Goal: Task Accomplishment & Management: Manage account settings

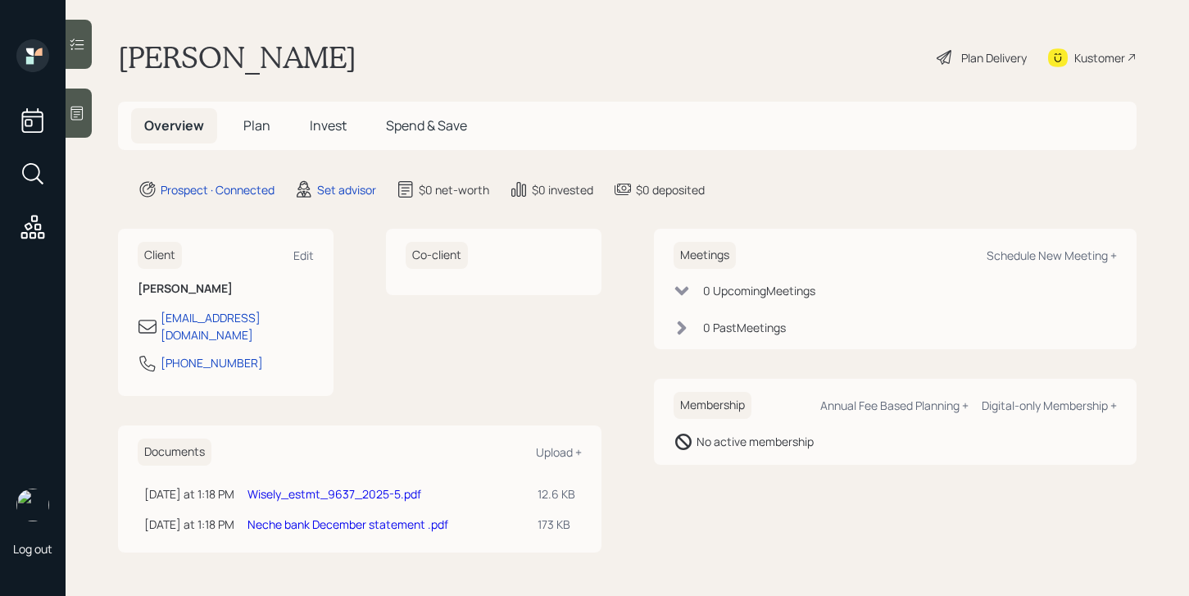
click at [80, 116] on icon at bounding box center [77, 113] width 16 height 16
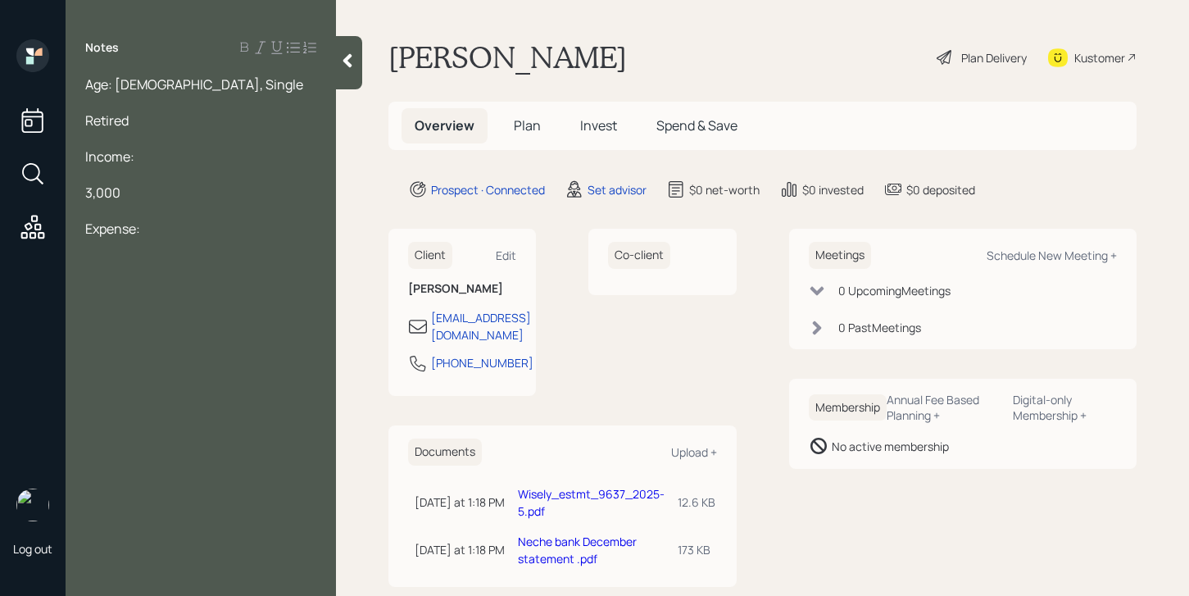
click at [89, 193] on span "3,000" at bounding box center [102, 193] width 35 height 18
click at [156, 225] on div "Expense:" at bounding box center [200, 229] width 231 height 18
click at [125, 85] on span "Age: [DEMOGRAPHIC_DATA], Single" at bounding box center [194, 84] width 218 height 18
click at [179, 274] on div at bounding box center [200, 283] width 231 height 18
click at [203, 88] on div "Age: [DEMOGRAPHIC_DATA], Single" at bounding box center [200, 84] width 231 height 18
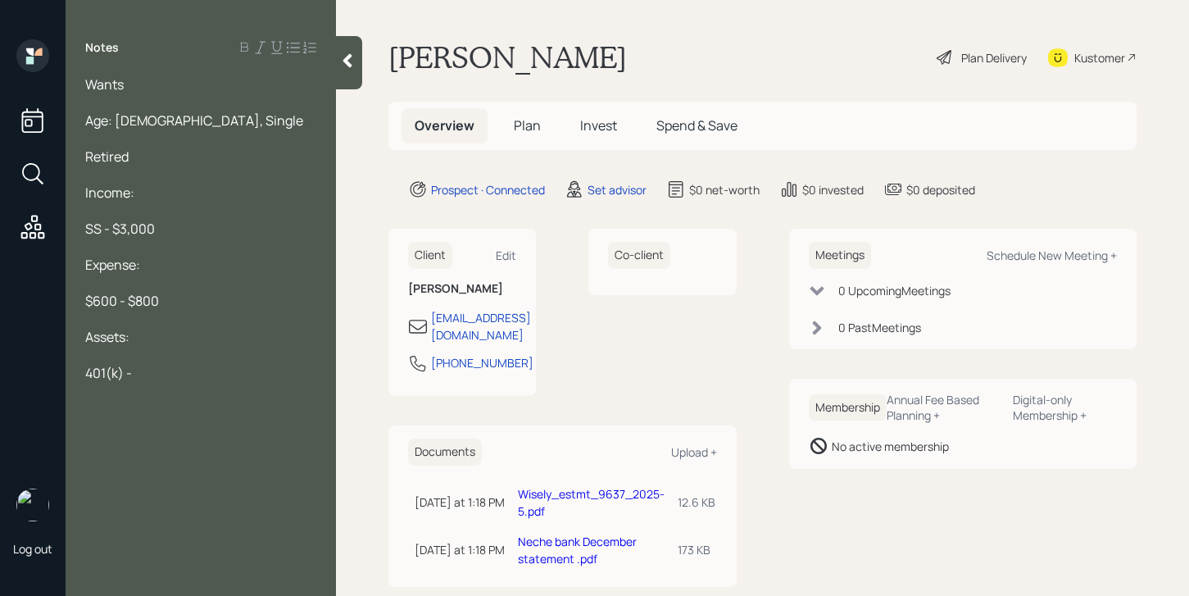
click at [170, 384] on div at bounding box center [200, 391] width 231 height 18
click at [171, 371] on div "401(k) -" at bounding box center [200, 373] width 231 height 18
click at [161, 85] on div "Wants" at bounding box center [200, 84] width 231 height 18
click at [173, 354] on div at bounding box center [200, 355] width 231 height 18
click at [185, 365] on div "401(k) - 44,965" at bounding box center [200, 373] width 231 height 18
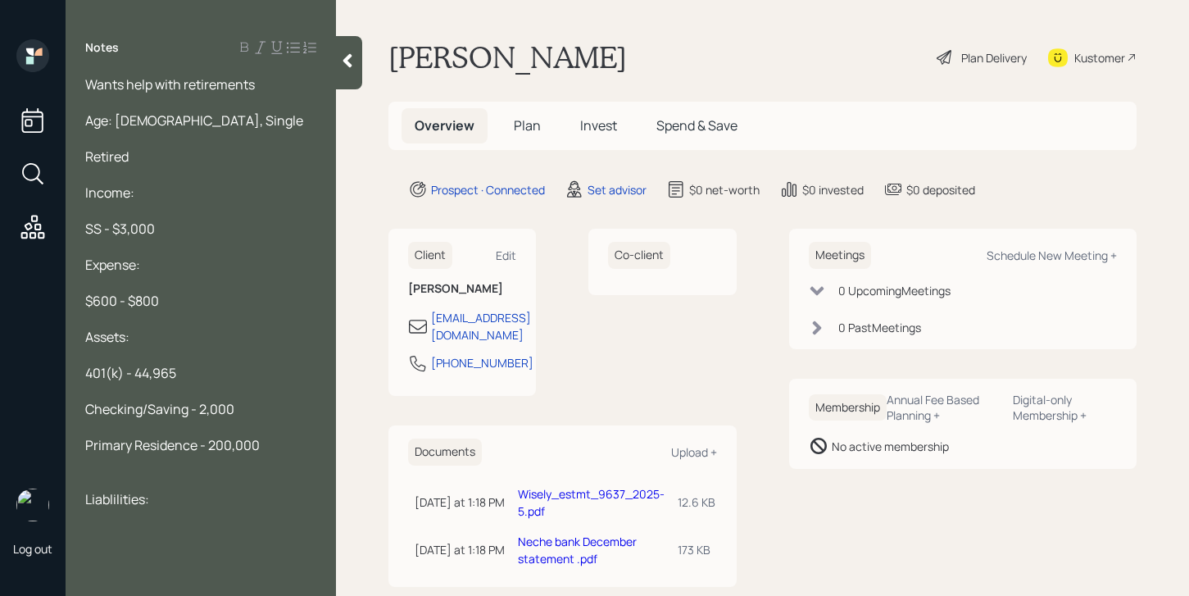
click at [116, 493] on span "Liablilities:" at bounding box center [117, 499] width 64 height 18
click at [105, 536] on div at bounding box center [200, 535] width 231 height 18
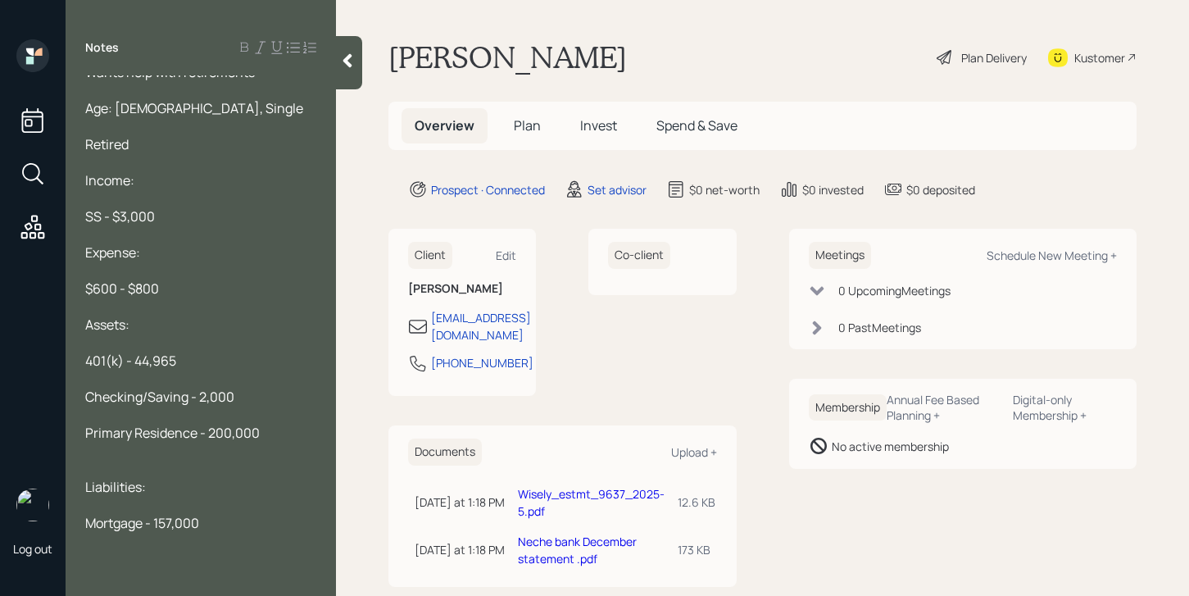
click at [193, 298] on div at bounding box center [200, 307] width 231 height 18
click at [193, 293] on div "$600 - $800" at bounding box center [200, 289] width 231 height 18
click at [275, 435] on div "Primary Residence - 200,000" at bounding box center [200, 433] width 231 height 18
click at [218, 519] on div "Mortgage - 157,000" at bounding box center [200, 523] width 231 height 18
click at [64, 457] on div "Log out" at bounding box center [33, 298] width 66 height 596
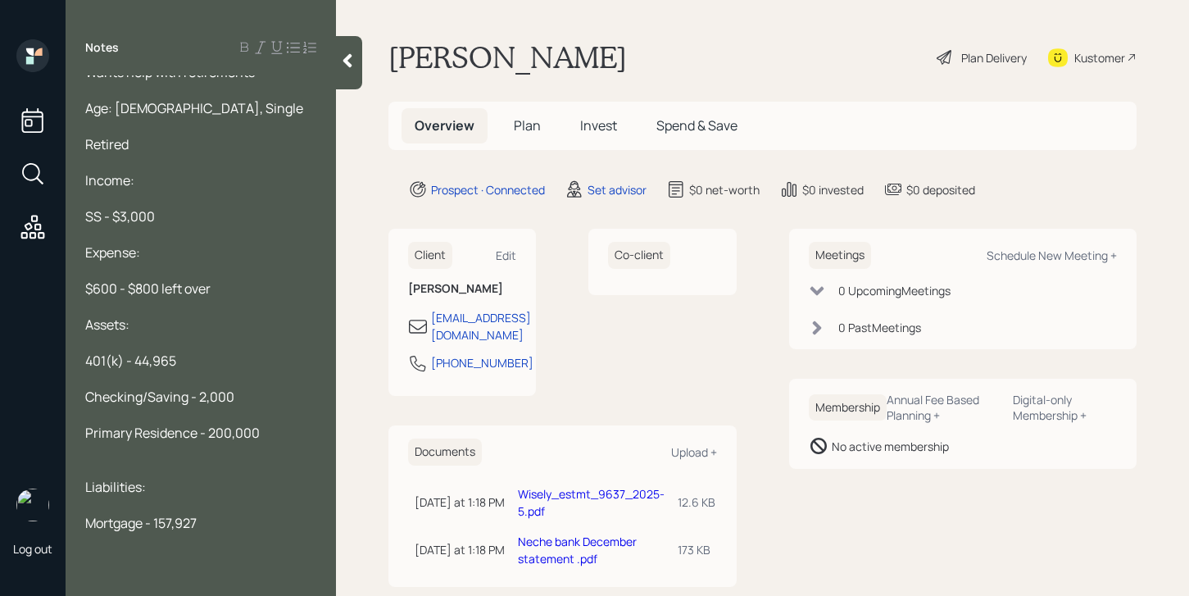
click at [84, 458] on div "Wants help with retirements Age: [DEMOGRAPHIC_DATA], Single Retired Income: SS …" at bounding box center [201, 325] width 270 height 501
click at [85, 458] on div "Wants help with retirements Age: [DEMOGRAPHIC_DATA], Single Retired Income: SS …" at bounding box center [201, 325] width 270 height 501
click at [124, 457] on div at bounding box center [200, 451] width 231 height 18
click at [121, 466] on div at bounding box center [200, 469] width 231 height 18
click at [207, 501] on div "Mortgage - 157,927" at bounding box center [200, 505] width 231 height 18
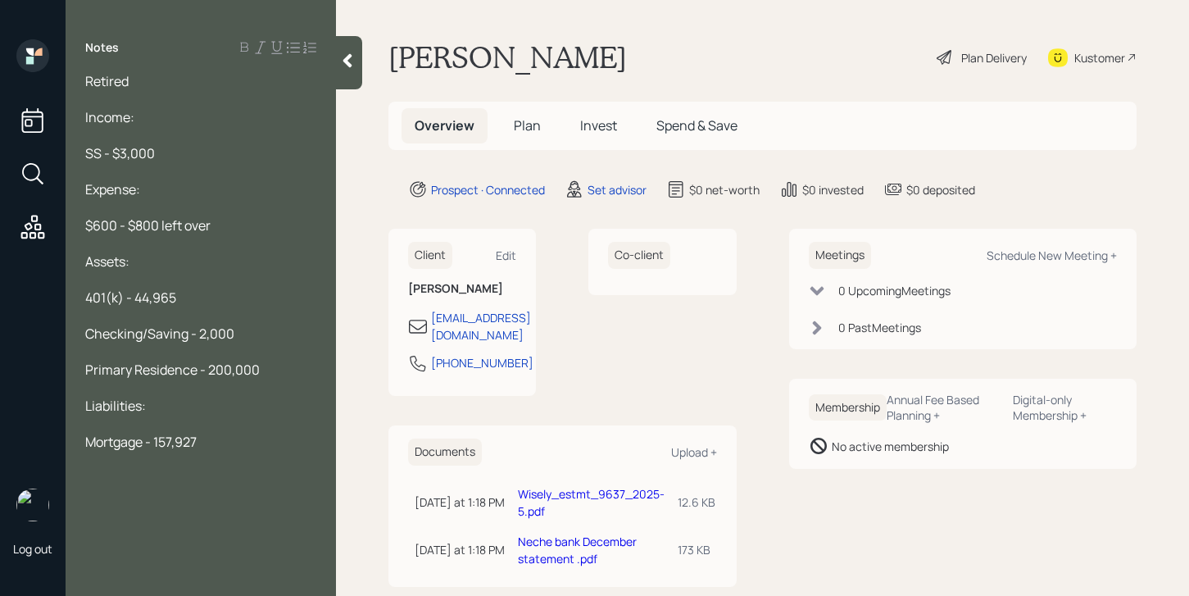
scroll to position [0, 0]
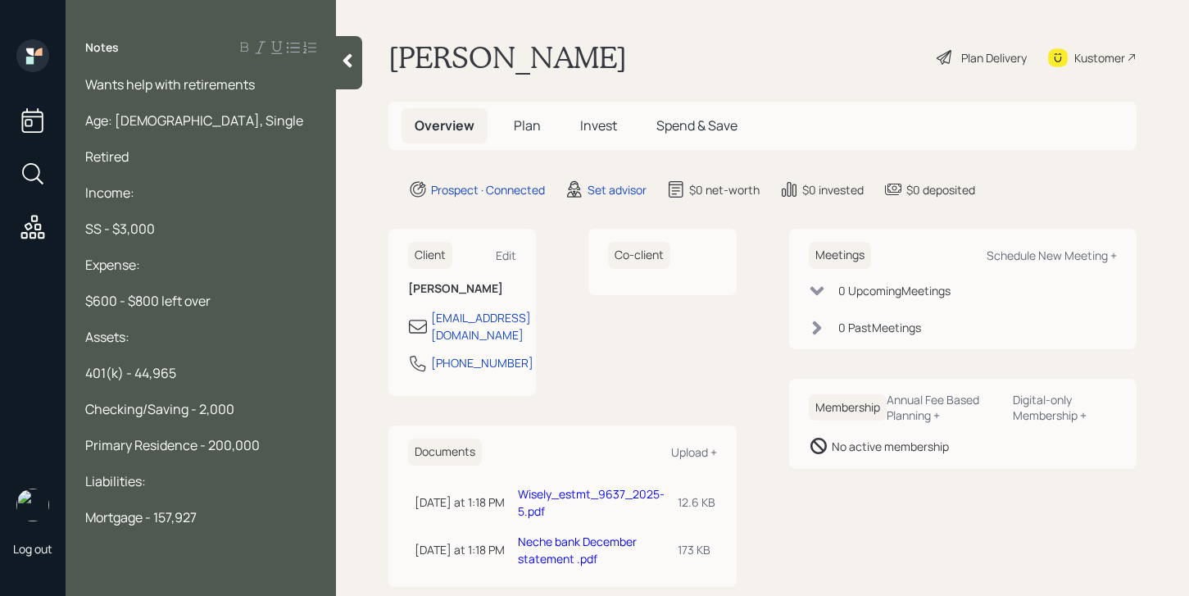
click at [266, 98] on div at bounding box center [200, 102] width 231 height 18
click at [266, 93] on div at bounding box center [200, 102] width 231 height 18
click at [263, 87] on div "Wants help with retirements" at bounding box center [200, 84] width 231 height 18
click at [348, 54] on icon at bounding box center [347, 60] width 16 height 16
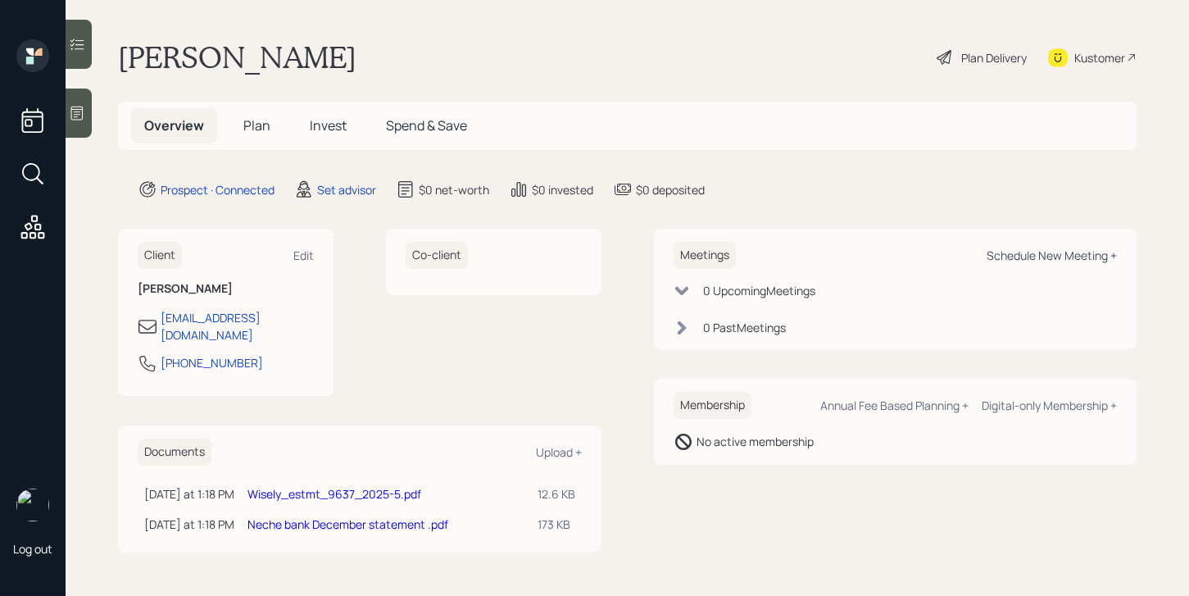
click at [1050, 257] on div "Schedule New Meeting +" at bounding box center [1052, 256] width 130 height 16
select select "round-[PERSON_NAME]"
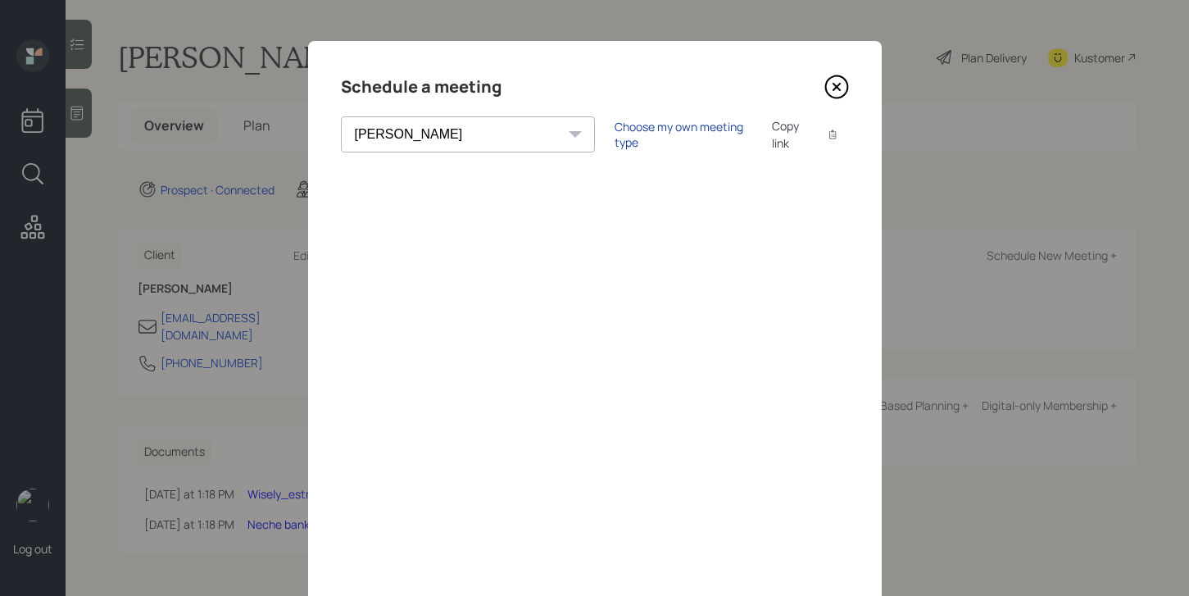
click at [615, 139] on div "Choose my own meeting type" at bounding box center [684, 134] width 138 height 31
click at [817, 91] on div "Schedule a meeting" at bounding box center [595, 87] width 508 height 26
click at [831, 89] on icon at bounding box center [837, 87] width 25 height 25
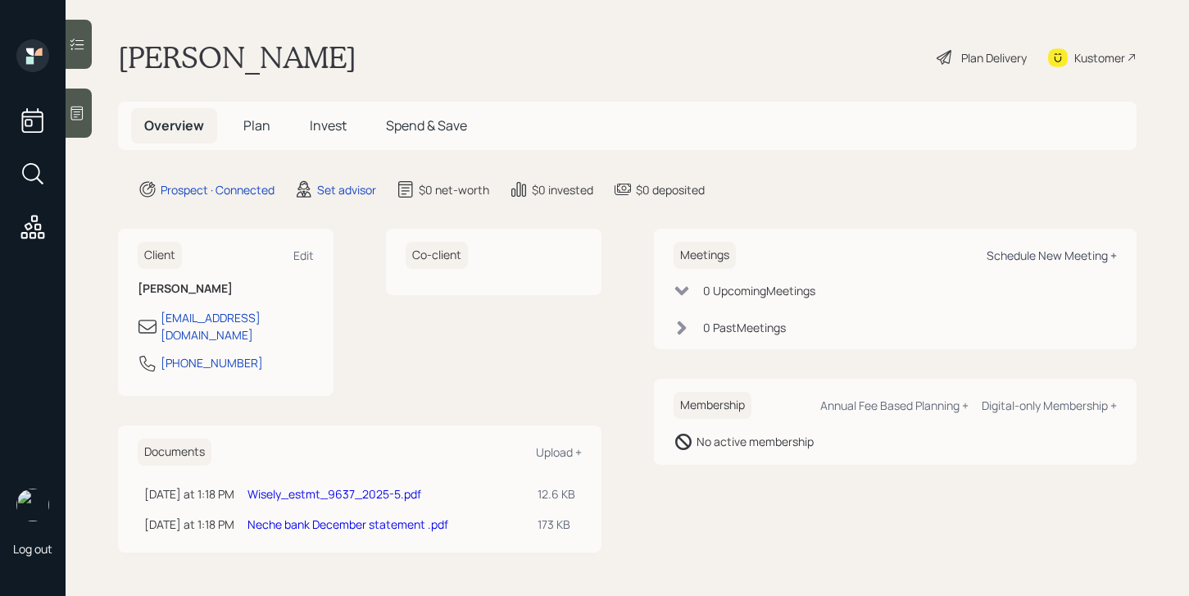
click at [1093, 254] on div "Schedule New Meeting +" at bounding box center [1052, 256] width 130 height 16
select select "round-[PERSON_NAME]"
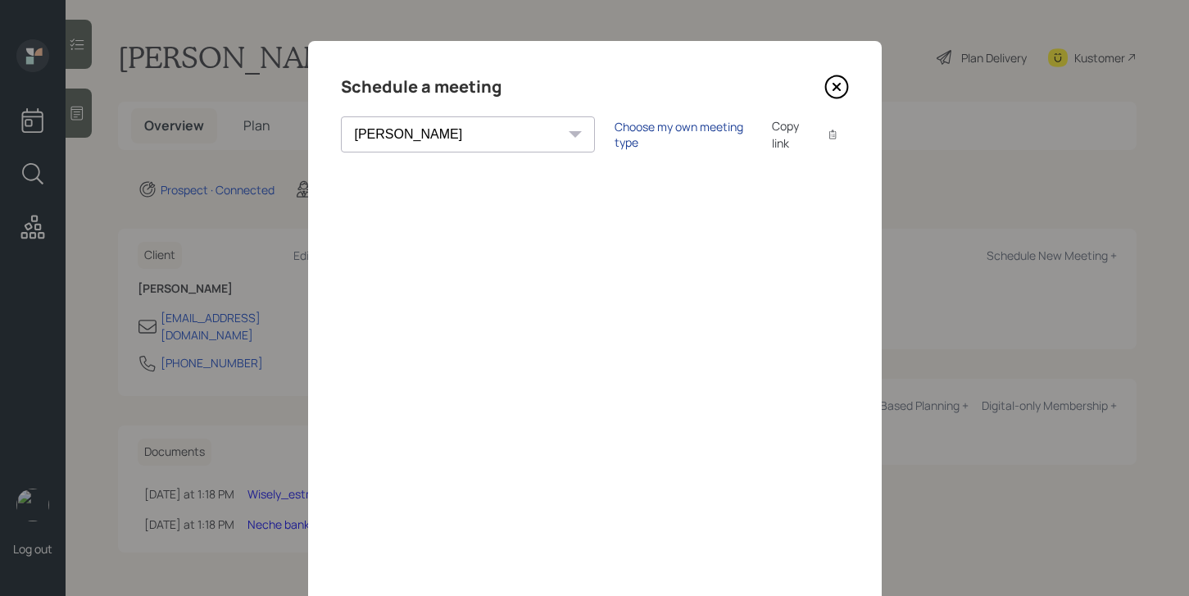
click at [615, 134] on div "Choose my own meeting type" at bounding box center [684, 134] width 138 height 31
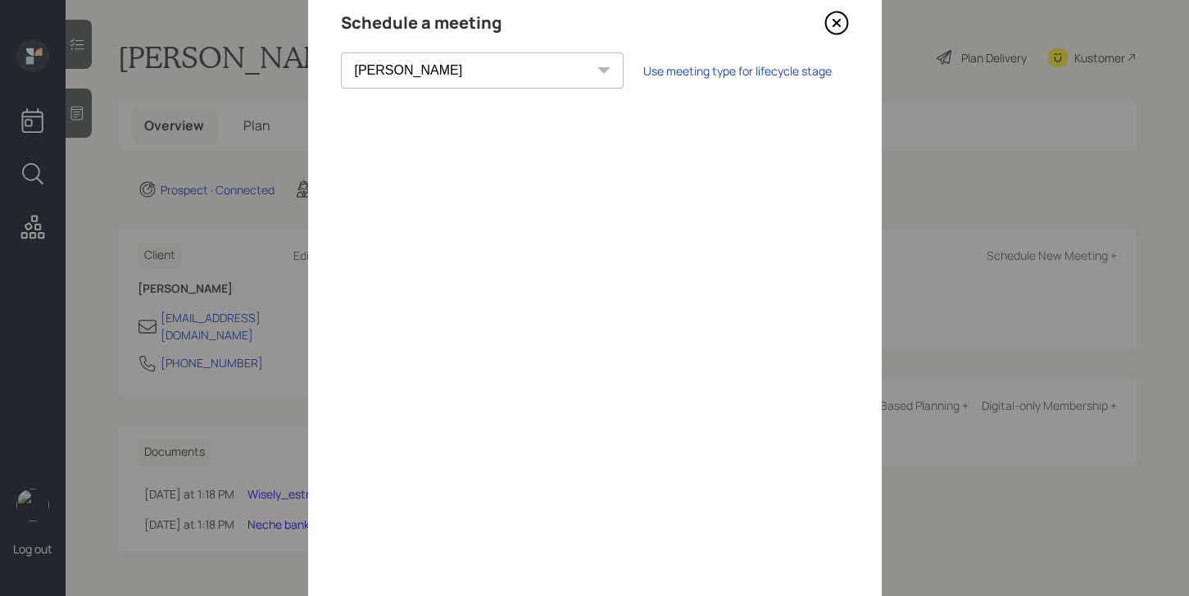
scroll to position [59, 0]
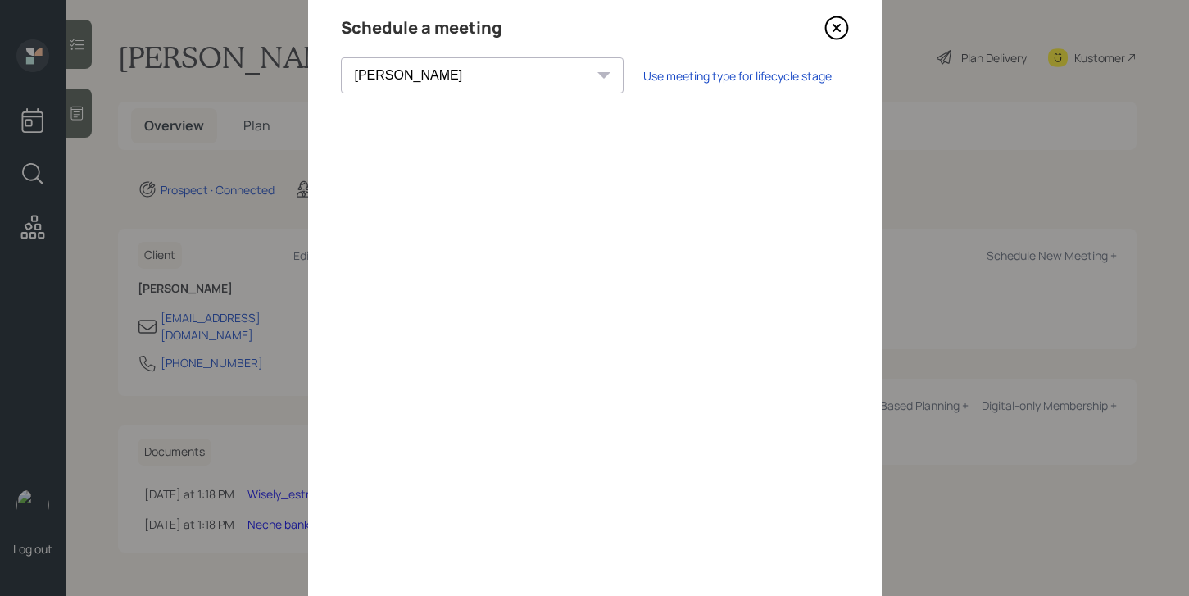
click at [833, 32] on icon at bounding box center [837, 28] width 25 height 25
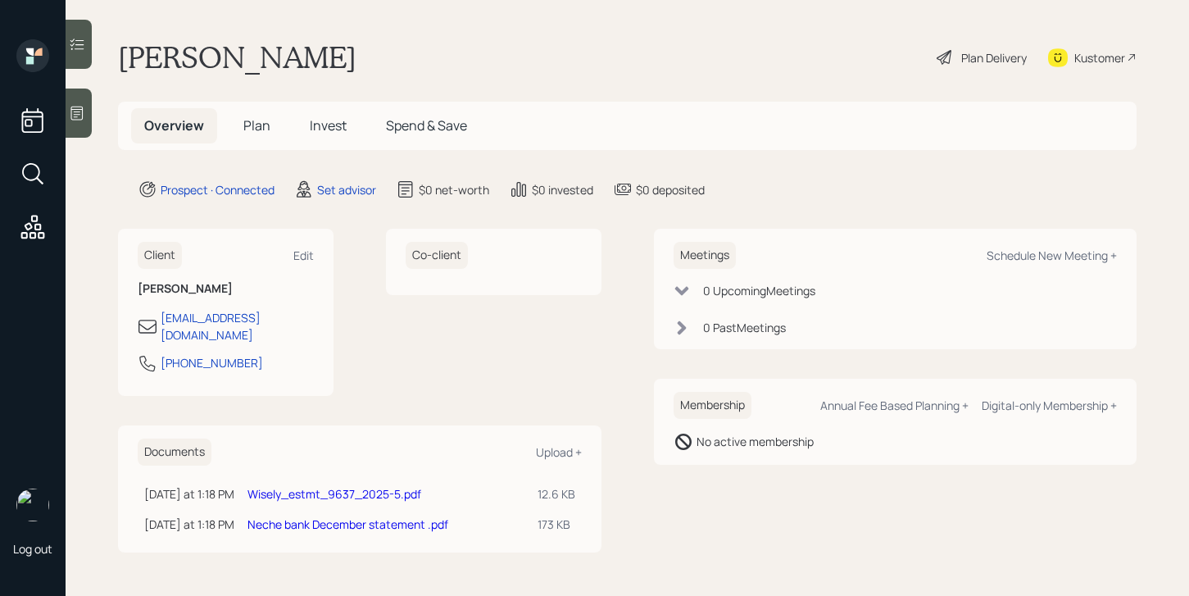
click at [82, 110] on icon at bounding box center [77, 113] width 16 height 16
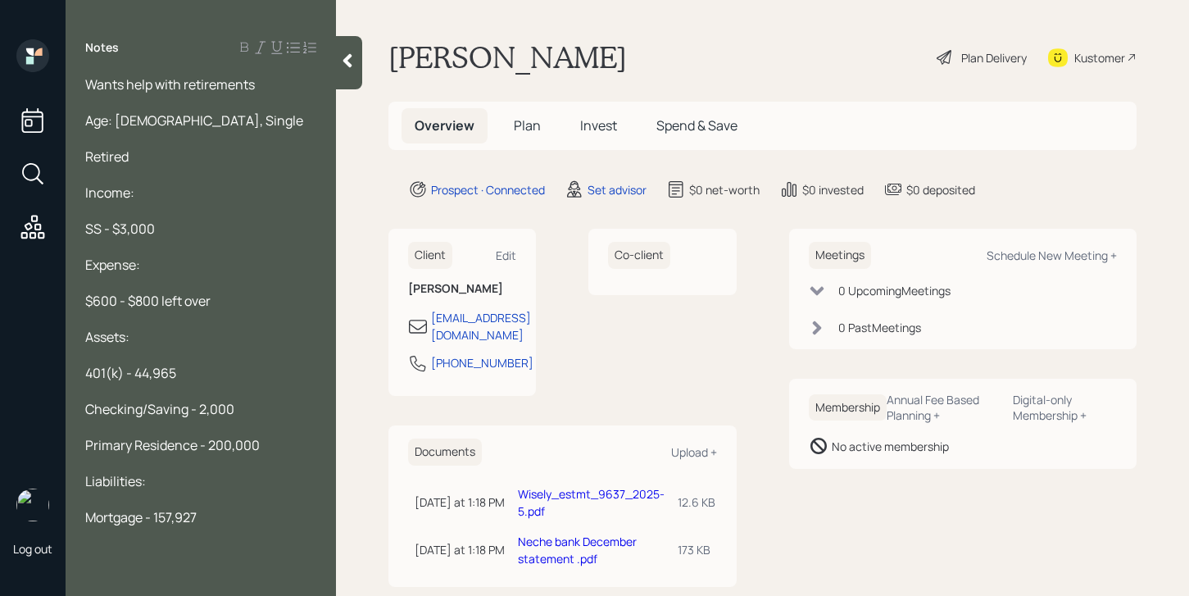
click at [348, 61] on icon at bounding box center [347, 61] width 9 height 14
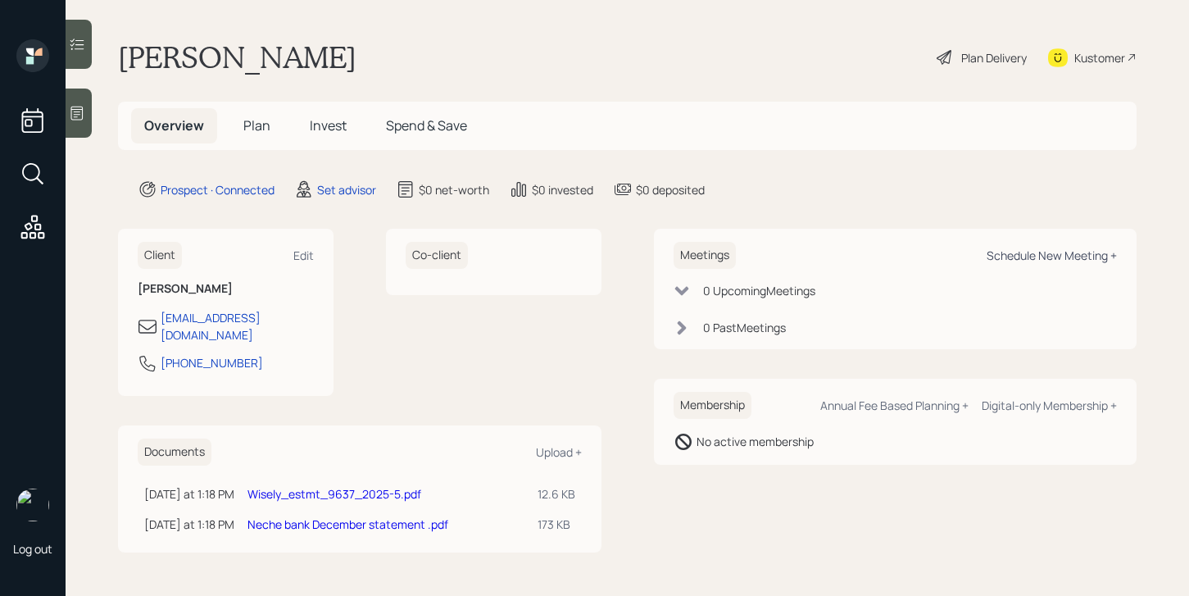
click at [1016, 252] on div "Schedule New Meeting +" at bounding box center [1052, 256] width 130 height 16
select select "round-[PERSON_NAME]"
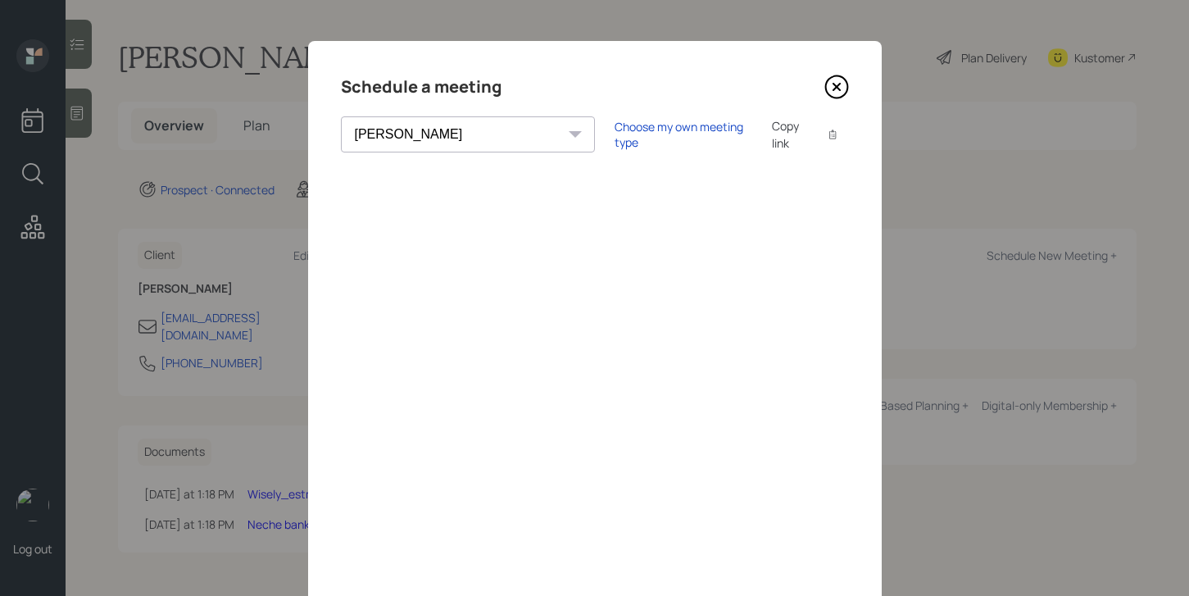
click at [830, 91] on icon at bounding box center [837, 87] width 25 height 25
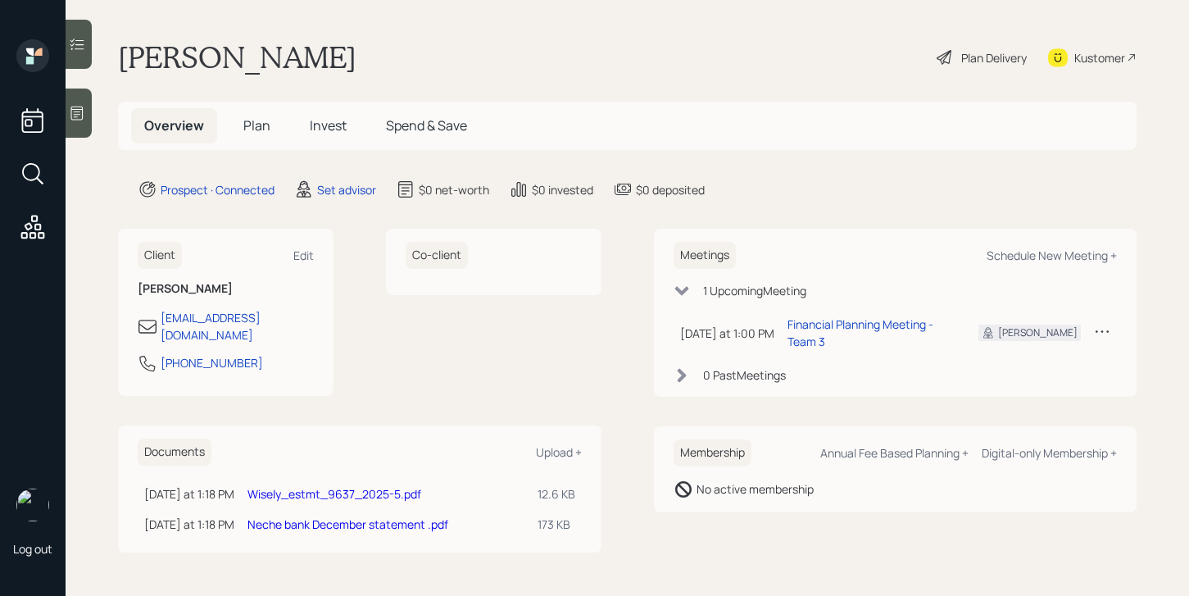
click at [88, 119] on div at bounding box center [79, 113] width 26 height 49
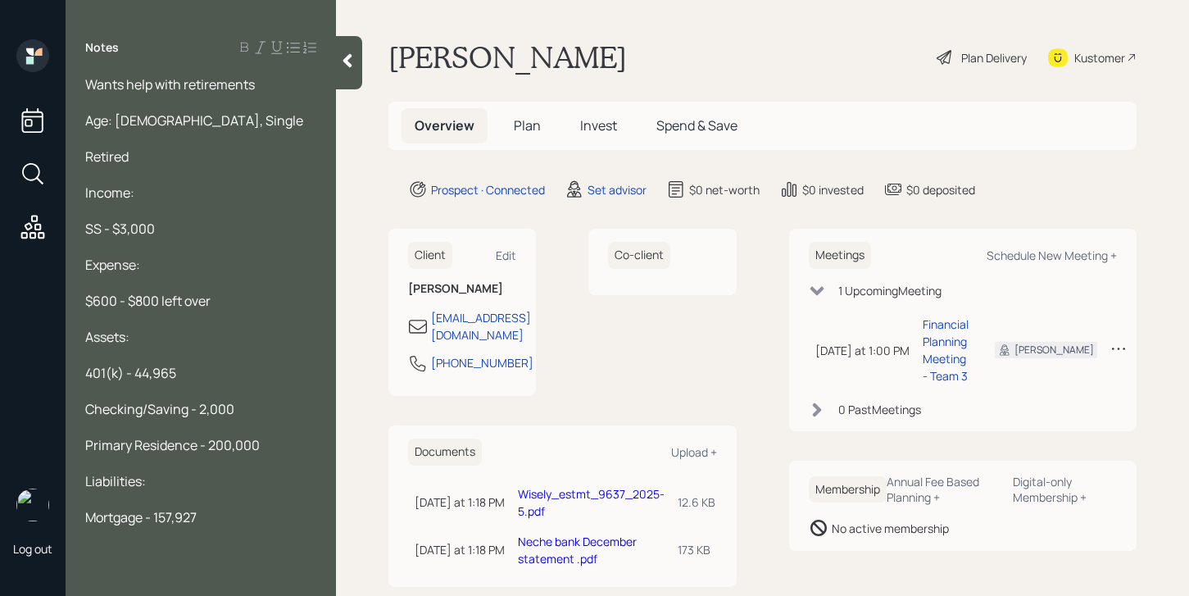
click at [261, 81] on div "Wants help with retirements" at bounding box center [200, 84] width 231 height 18
click at [186, 78] on span "Wants help with retirement account." at bounding box center [195, 84] width 220 height 18
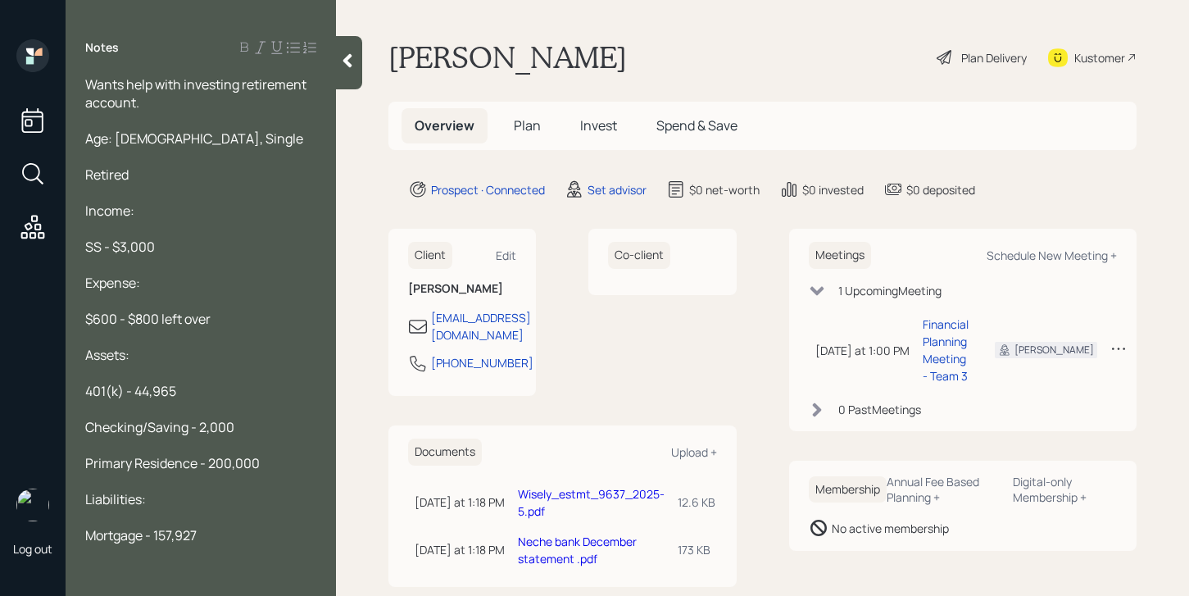
click at [156, 107] on div "Wants help with investing retirement account." at bounding box center [200, 93] width 231 height 36
click at [185, 80] on span "Wants help with investing retirement account." at bounding box center [197, 93] width 224 height 36
click at [178, 254] on div "SS - $3,000" at bounding box center [200, 247] width 231 height 18
click at [218, 324] on div "$600 - $800 left over" at bounding box center [200, 319] width 231 height 18
click at [355, 67] on icon at bounding box center [347, 60] width 16 height 16
